Goal: Information Seeking & Learning: Learn about a topic

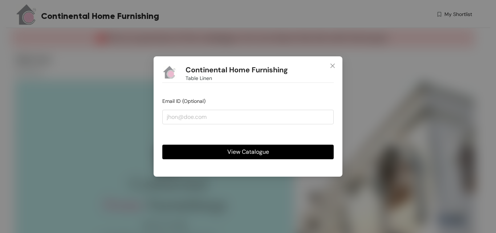
click at [238, 151] on span "View Catalogue" at bounding box center [248, 151] width 42 height 9
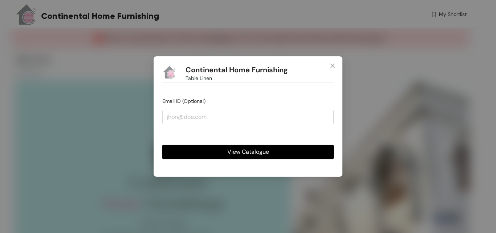
click at [253, 150] on span "View Catalogue" at bounding box center [248, 151] width 42 height 9
click at [337, 64] on span "Close" at bounding box center [333, 66] width 20 height 20
click at [247, 154] on span "View Catalogue" at bounding box center [248, 151] width 42 height 9
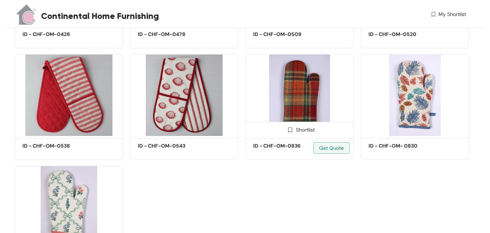
scroll to position [654, 0]
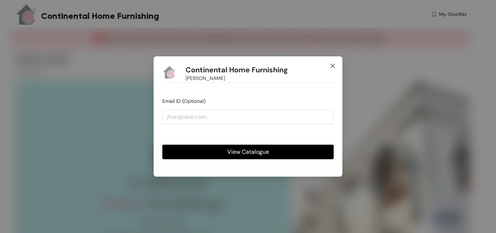
click at [331, 66] on icon "close" at bounding box center [333, 66] width 6 height 6
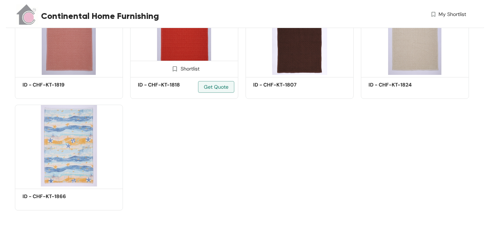
scroll to position [911, 0]
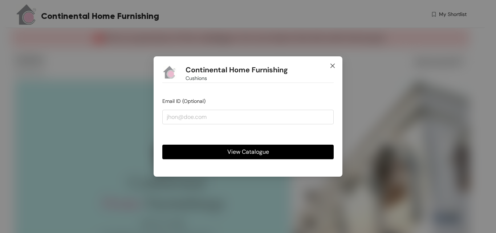
click at [332, 62] on span "Close" at bounding box center [333, 66] width 20 height 20
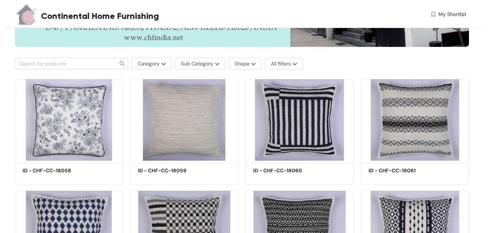
scroll to position [399, 0]
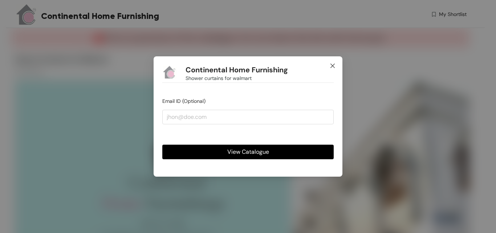
click at [331, 64] on icon "close" at bounding box center [332, 66] width 4 height 4
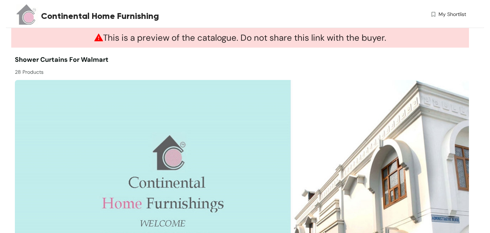
click at [454, 13] on span "My Shortlist" at bounding box center [453, 15] width 28 height 8
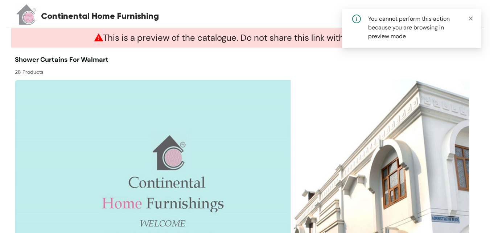
click at [472, 19] on icon "close" at bounding box center [471, 18] width 4 height 4
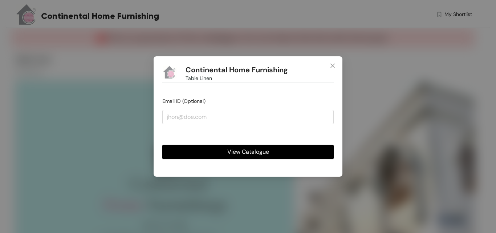
click at [248, 151] on span "View Catalogue" at bounding box center [248, 151] width 42 height 9
